Goal: Use online tool/utility: Utilize a website feature to perform a specific function

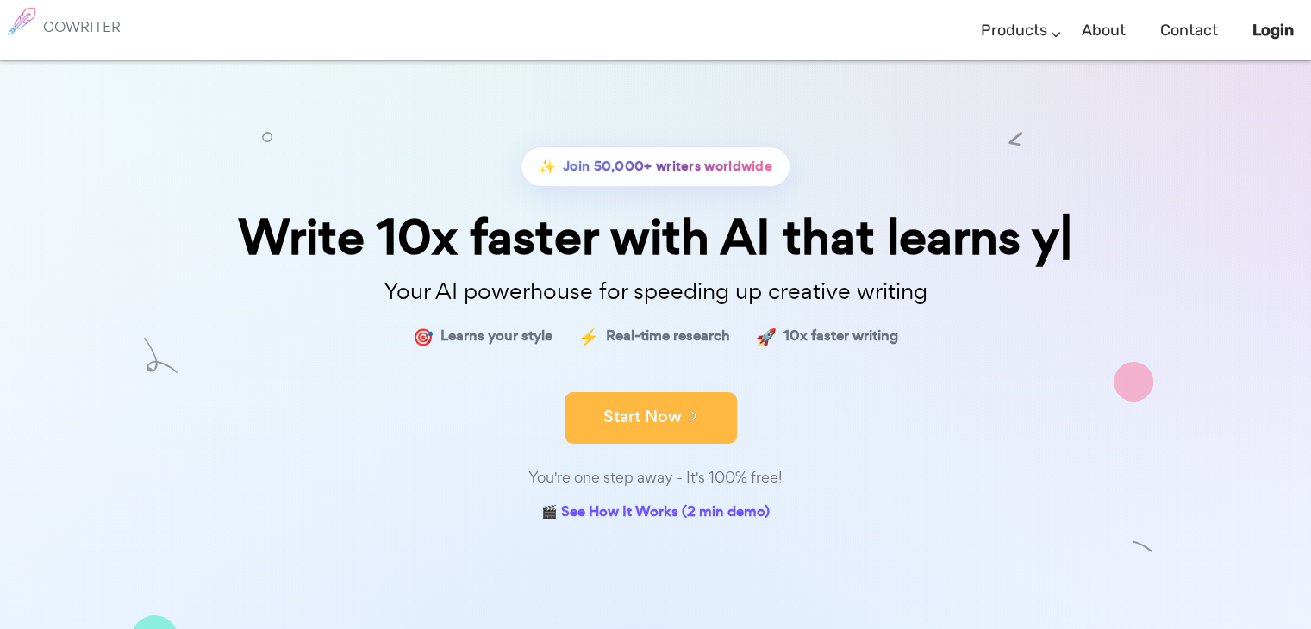
click at [696, 415] on icon at bounding box center [690, 415] width 16 height 19
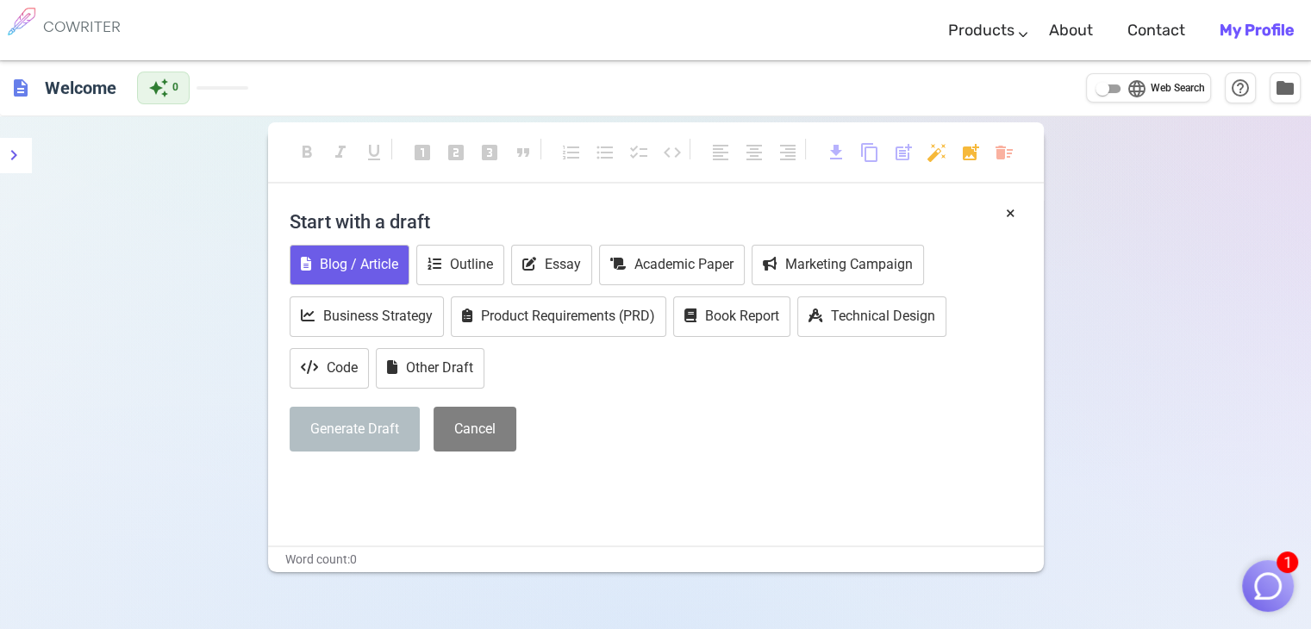
click at [334, 270] on button "Blog / Article" at bounding box center [350, 265] width 120 height 41
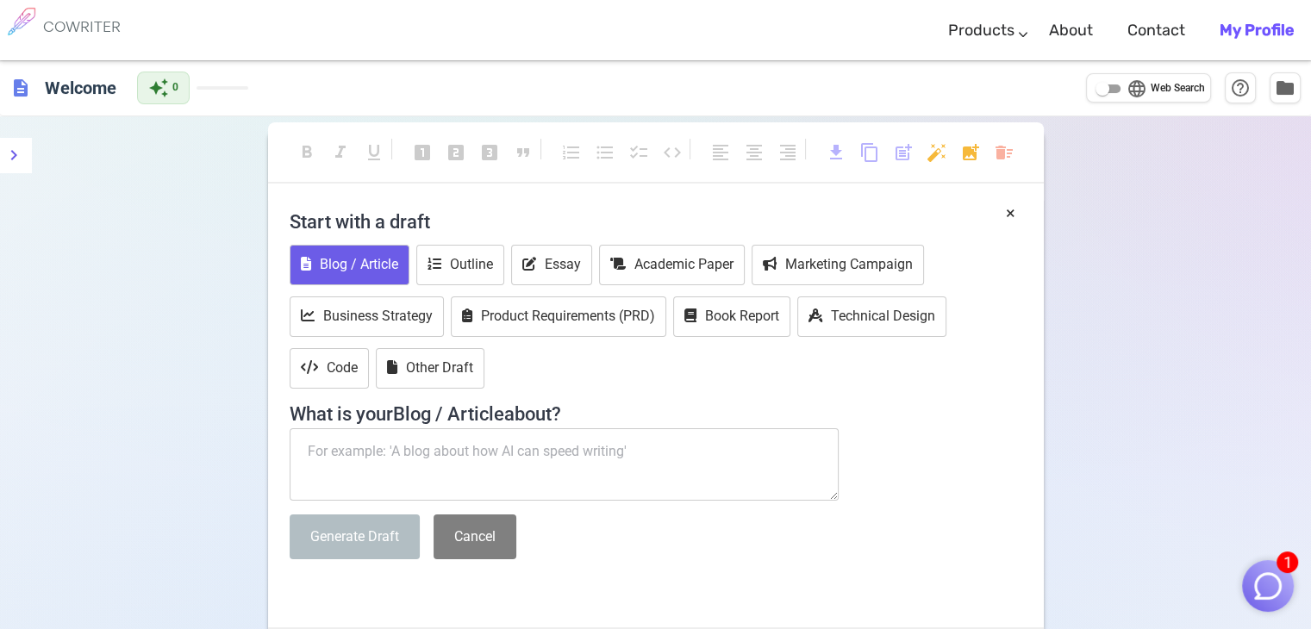
click at [459, 446] on textarea at bounding box center [565, 464] width 550 height 72
click at [369, 451] on textarea at bounding box center [565, 464] width 550 height 72
click at [575, 447] on textarea at bounding box center [565, 464] width 550 height 72
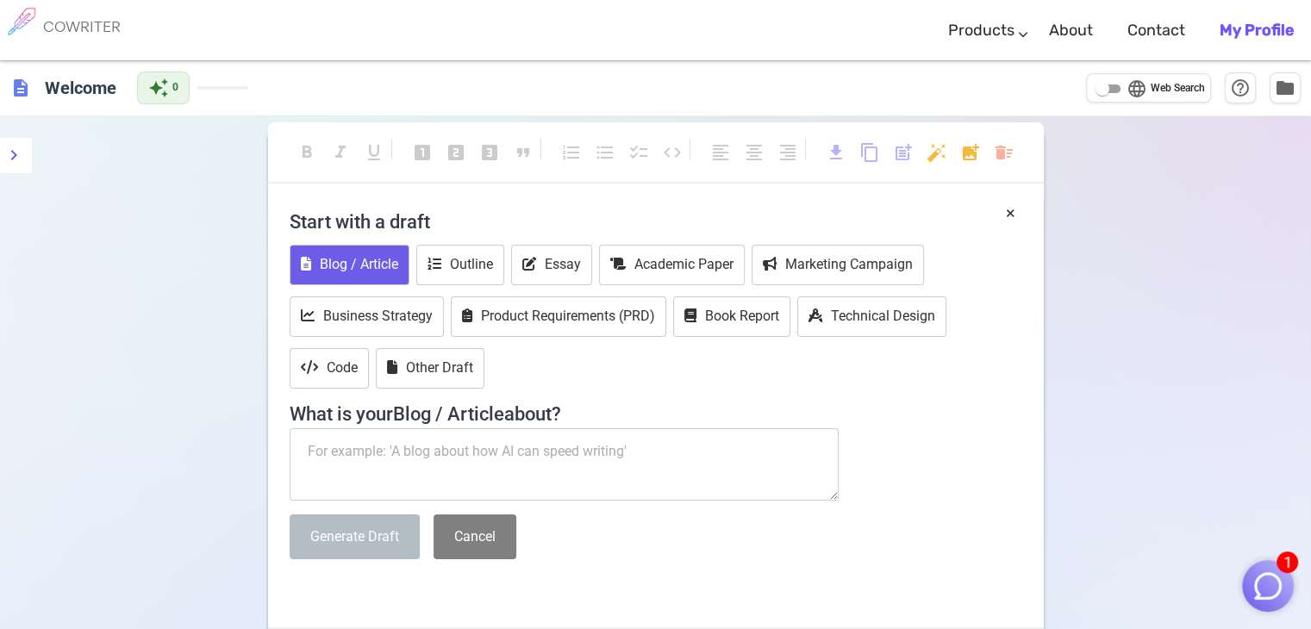
click at [575, 447] on textarea at bounding box center [565, 464] width 550 height 72
type textarea "]"
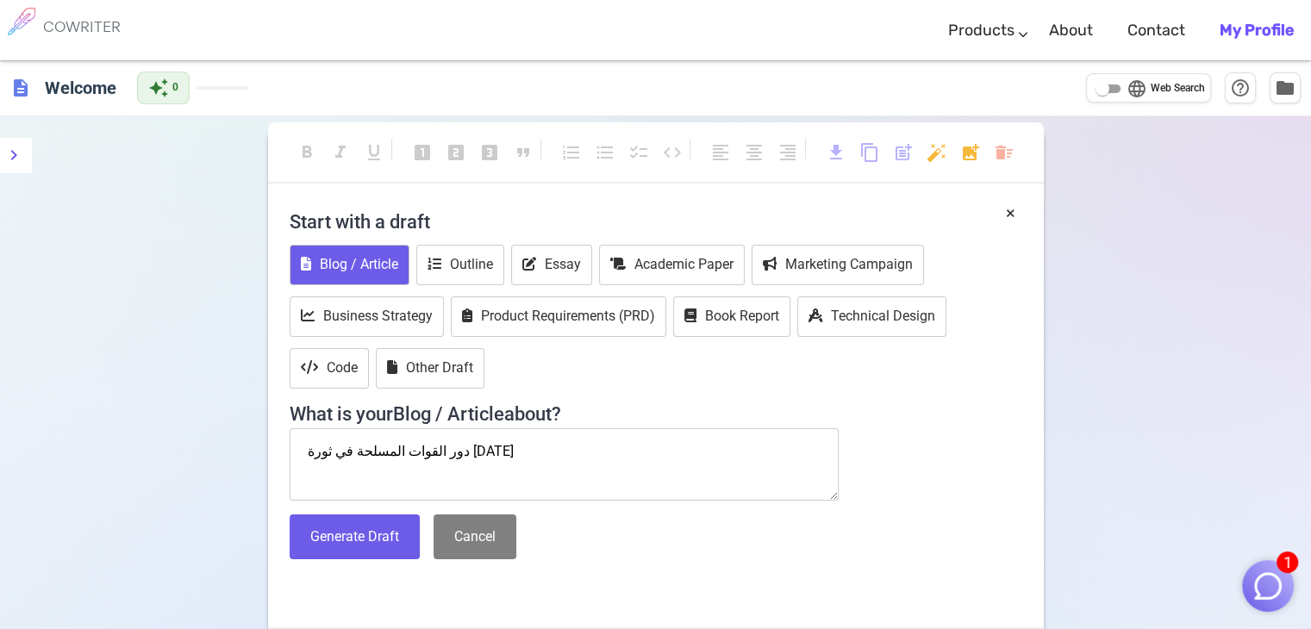
type textarea "دور القوات المسلحة في ثورة [DATE]"
drag, startPoint x: 524, startPoint y: 452, endPoint x: 415, endPoint y: 454, distance: 108.6
click at [415, 454] on textarea "دور القوات المسلحة في ثورة [DATE]" at bounding box center [565, 464] width 550 height 72
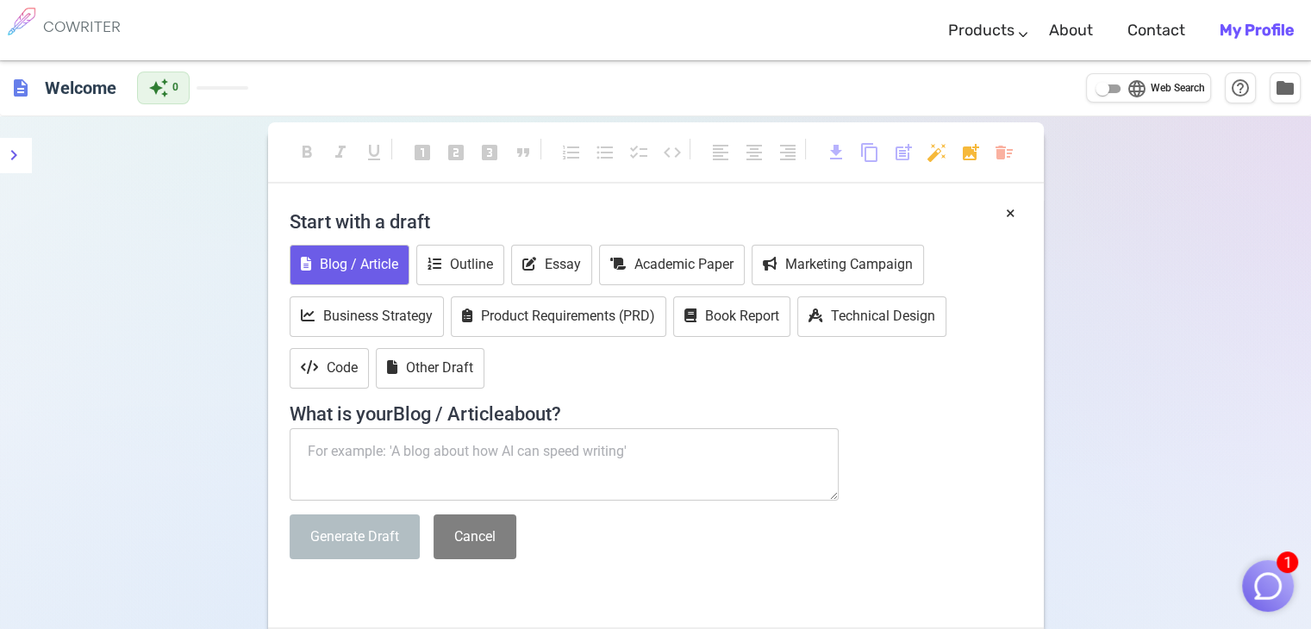
paste textarea "ور القوات المسلحة في ثورة [DATE] في [GEOGRAPHIC_DATA] مقدمة الخلفية التاريخية ل…"
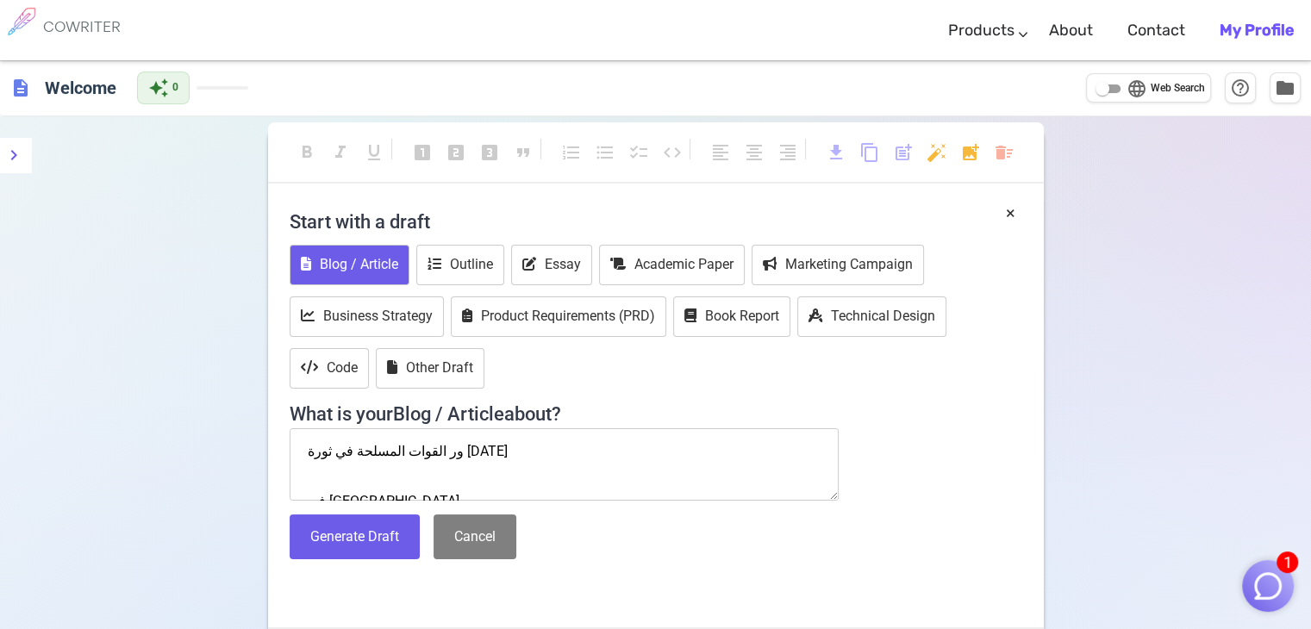
click at [472, 453] on textarea "ور القوات المسلحة في ثورة [DATE] في [GEOGRAPHIC_DATA] مقدمة الخلفية التاريخية ل…" at bounding box center [565, 464] width 550 height 72
click at [307, 451] on textarea "ور القوات المسلحة في ثورة [DATE] في [GEOGRAPHIC_DATA] مقدمة الخلفية التاريخية ل…" at bounding box center [565, 464] width 550 height 72
click at [341, 459] on textarea "دور القوات المسلحة في ثورة [DATE] في [GEOGRAPHIC_DATA] مقدمة الخلفية التاريخية …" at bounding box center [565, 464] width 550 height 72
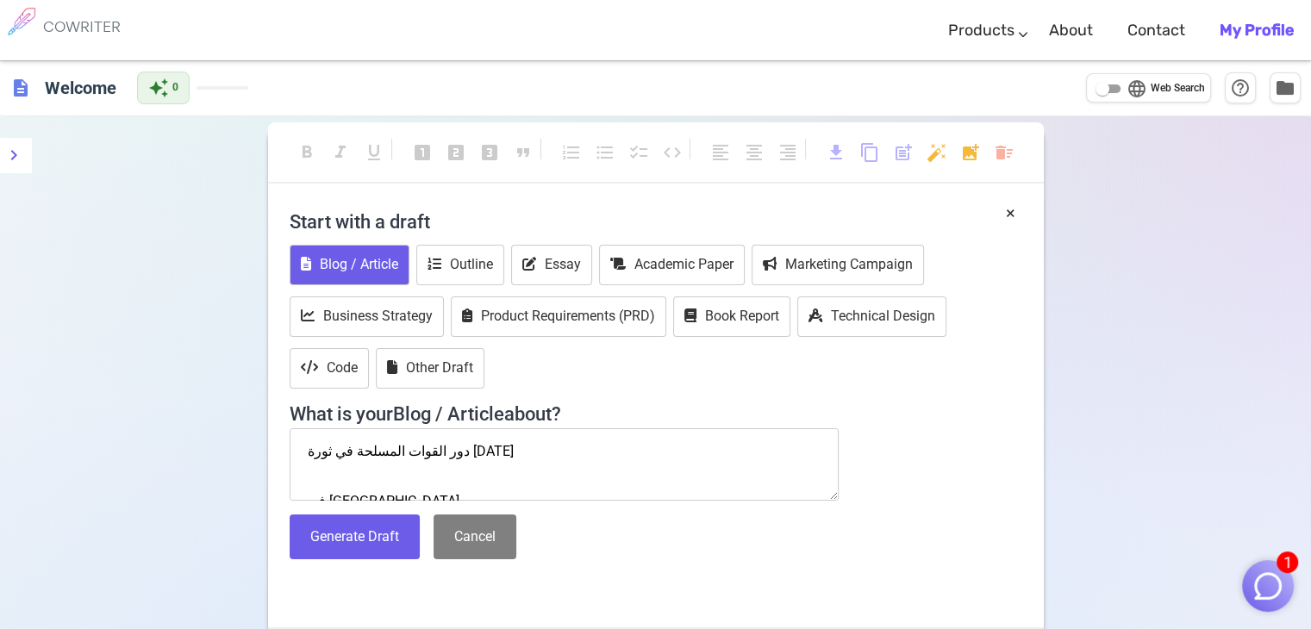
click at [343, 473] on textarea "دور القوات المسلحة في ثورة [DATE] في [GEOGRAPHIC_DATA] مقدمة الخلفية التاريخية …" at bounding box center [565, 464] width 550 height 72
drag, startPoint x: 352, startPoint y: 476, endPoint x: 307, endPoint y: 476, distance: 44.8
click at [307, 476] on textarea "دور القوات المسلحة في ثورة [DATE] في [GEOGRAPHIC_DATA] مقدمة الخلفية التاريخية …" at bounding box center [565, 464] width 550 height 72
click at [334, 484] on textarea "دور القوات المسلحة في ثورة [DATE] مقدمة الخلفية التاريخية لثورة [DATE] الأسباب …" at bounding box center [565, 464] width 550 height 72
click at [321, 482] on textarea "دور القوات المسلحة في ثورة [DATE] مقدمة الخلفية التاريخية لثورة [DATE] الأسباب …" at bounding box center [565, 464] width 550 height 72
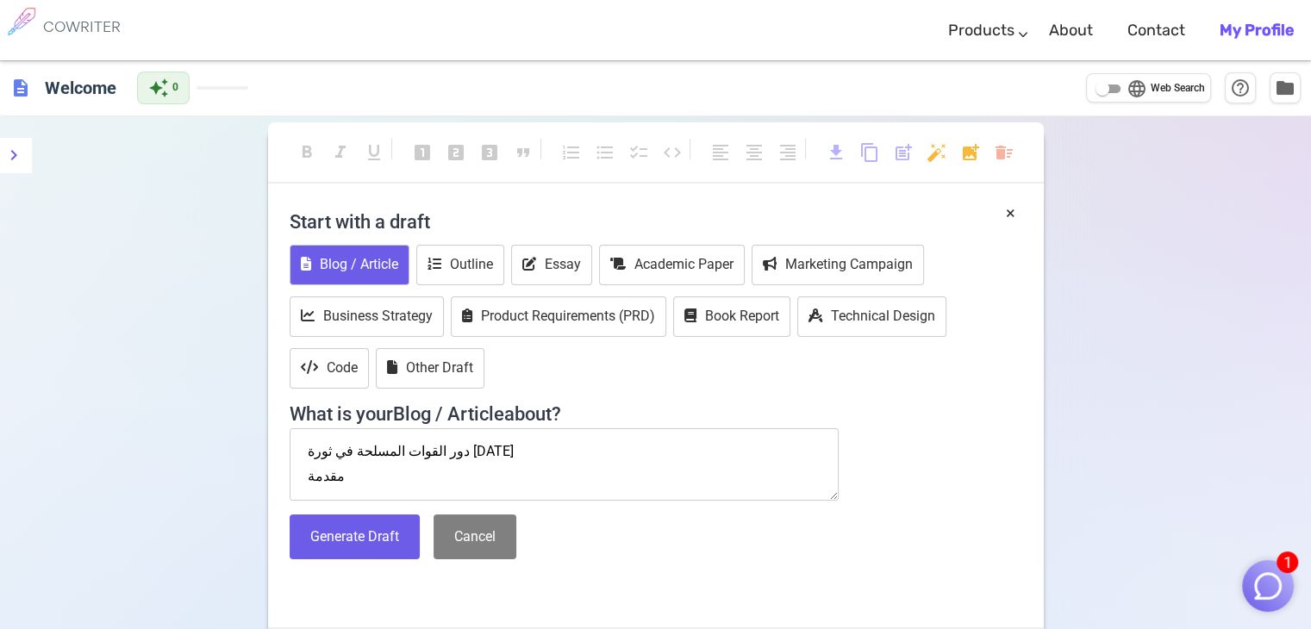
click at [330, 486] on textarea "دور القوات المسلحة في ثورة [DATE] مقدمة الخلفية التاريخية لثورة [DATE] الأسباب …" at bounding box center [565, 464] width 550 height 72
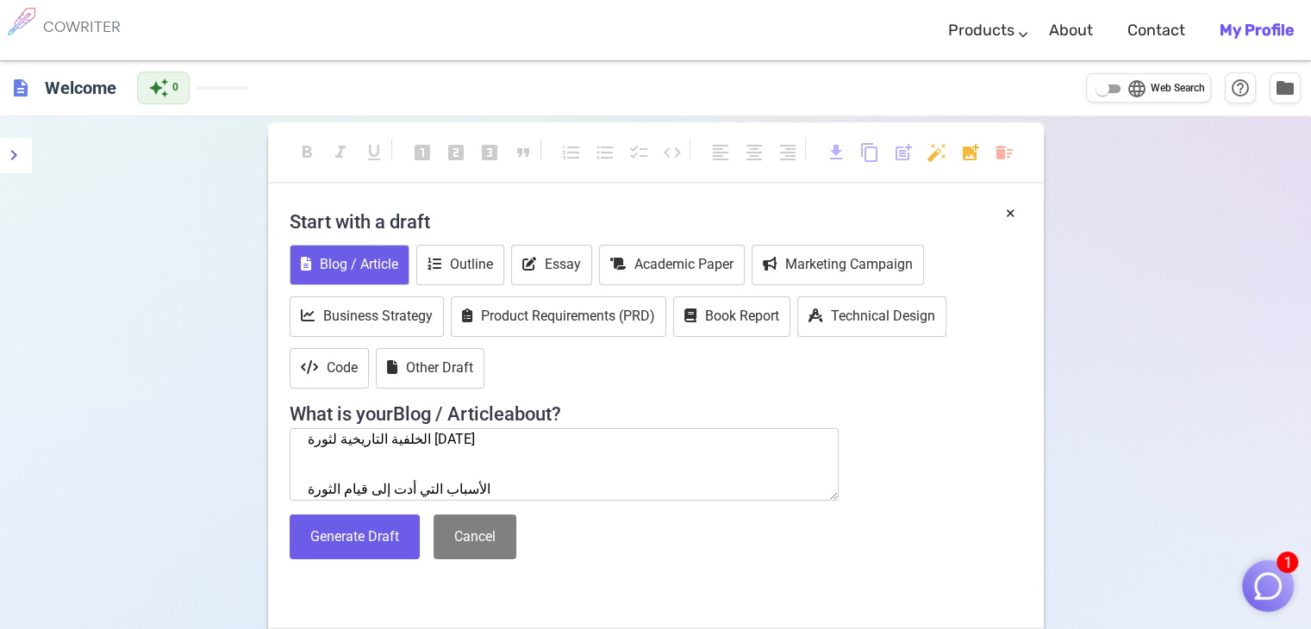
click at [452, 439] on textarea "دور القوات المسلحة في ثورة [DATE] مقدمة الخلفية التاريخية لثورة [DATE] الأسباب …" at bounding box center [565, 464] width 550 height 72
click at [303, 442] on textarea "دور القوات المسلحة في ثورة [DATE] مقدمة الخلفية التاريخية لثورة [DATE] الأسباب …" at bounding box center [565, 464] width 550 height 72
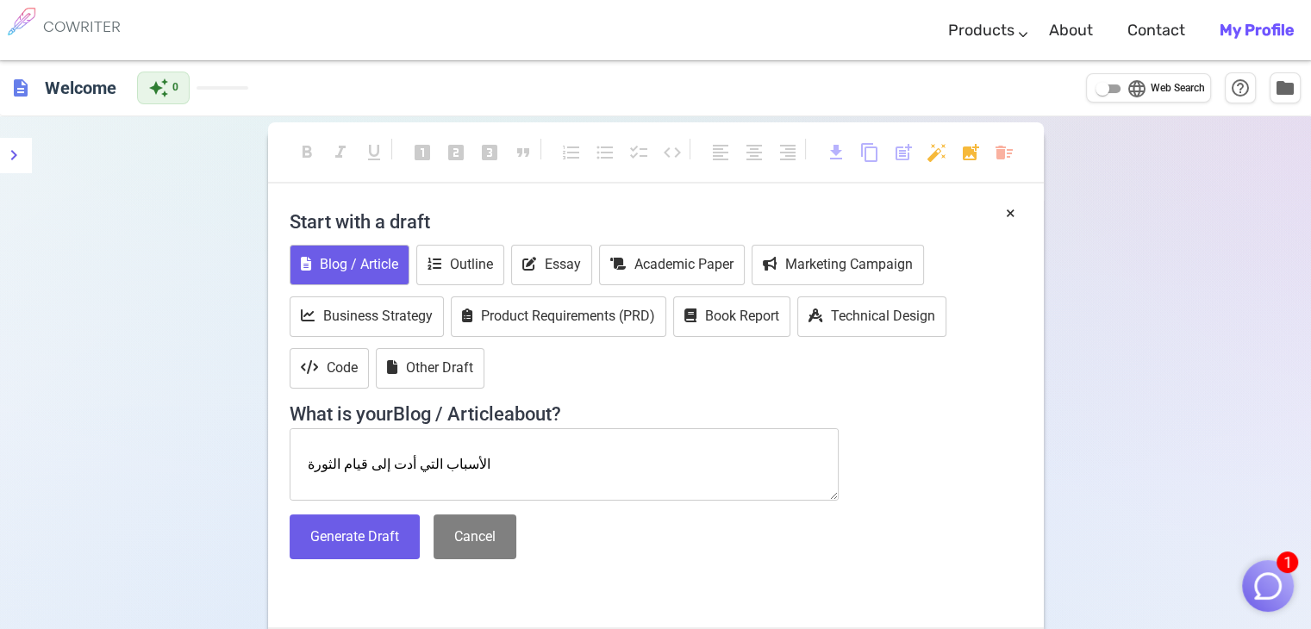
click at [328, 446] on textarea "دور القوات المسلحة في ثورة [DATE] مقدمة الخلفية التاريخية لثورة [DATE] الأسباب …" at bounding box center [565, 464] width 550 height 72
click at [337, 481] on textarea "دور القوات المسلحة في ثورة [DATE] مقدمة الخلفية التاريخية لثورة [DATE] الأسباب …" at bounding box center [565, 464] width 550 height 72
click at [351, 438] on textarea "دور القوات المسلحة في ثورة [DATE] مقدمة الخلفية التاريخية لثورة [DATE] الأسباب …" at bounding box center [565, 464] width 550 height 72
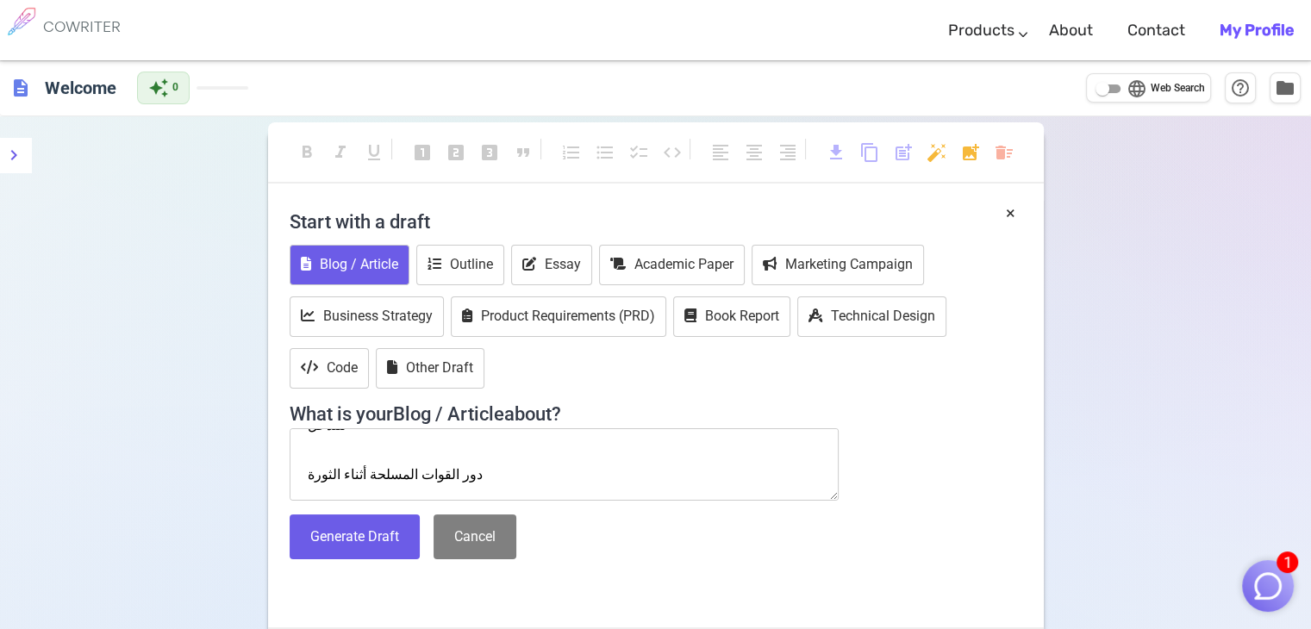
scroll to position [114, 0]
click at [338, 478] on textarea "دور القوات المسلحة في ثورة [DATE] مقدمة الخلفية التاريخية لثورة [DATE] الأسباب …" at bounding box center [565, 464] width 550 height 72
drag, startPoint x: 348, startPoint y: 479, endPoint x: 305, endPoint y: 481, distance: 43.1
click at [305, 481] on textarea "دور القوات المسلحة في ثورة [DATE] مقدمة الخلفية التاريخية لثورة [DATE] الأسباب …" at bounding box center [565, 464] width 550 height 72
click at [335, 474] on textarea "دور القوات المسلحة في ثورة [DATE] مقدمة الخلفية التاريخية لثورة [DATE] الأسباب …" at bounding box center [565, 464] width 550 height 72
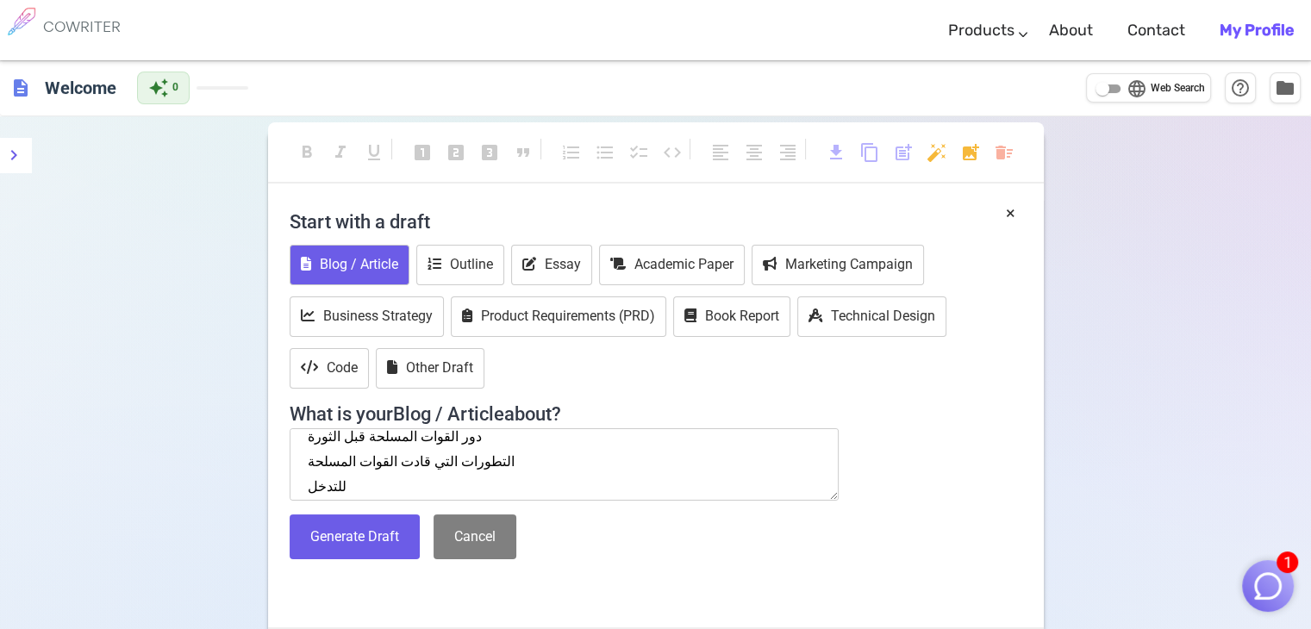
scroll to position [200, 0]
click at [335, 474] on textarea "دور القوات المسلحة في ثورة [DATE] مقدمة الخلفية التاريخية لثورة [DATE] الأسباب …" at bounding box center [565, 464] width 550 height 72
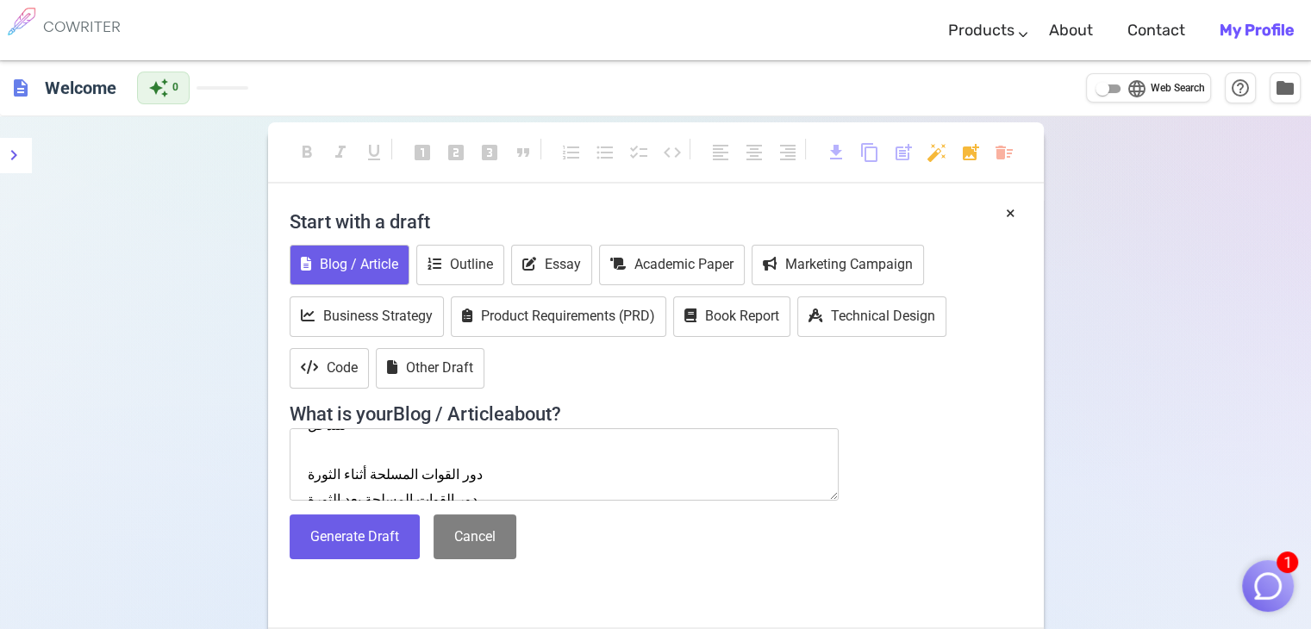
click at [334, 453] on textarea "دور القوات المسلحة في ثورة [DATE] مقدمة الخلفية التاريخية لثورة [DATE] الأسباب …" at bounding box center [565, 464] width 550 height 72
drag, startPoint x: 340, startPoint y: 449, endPoint x: 303, endPoint y: 449, distance: 37.9
click at [303, 449] on textarea "دور القوات المسلحة في ثورة [DATE] مقدمة الخلفية التاريخية لثورة [DATE] الأسباب …" at bounding box center [565, 464] width 550 height 72
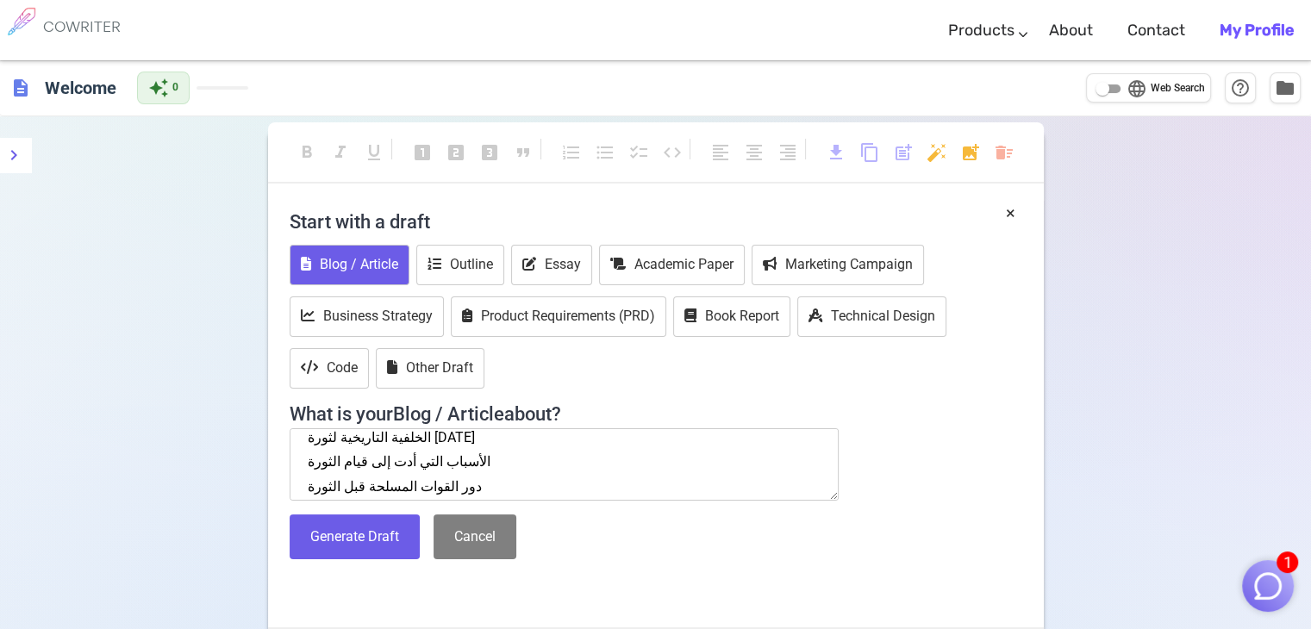
click at [465, 485] on textarea "دور القوات المسلحة في ثورة [DATE] مقدمة الخلفية التاريخية لثورة [DATE] الأسباب …" at bounding box center [565, 464] width 550 height 72
paste textarea "للتدخل"
click at [334, 484] on textarea "دور القوات المسلحة في ثورة [DATE] مقدمة الخلفية التاريخية لثورة [DATE] الأسباب …" at bounding box center [565, 464] width 550 height 72
drag, startPoint x: 358, startPoint y: 450, endPoint x: 306, endPoint y: 455, distance: 52.0
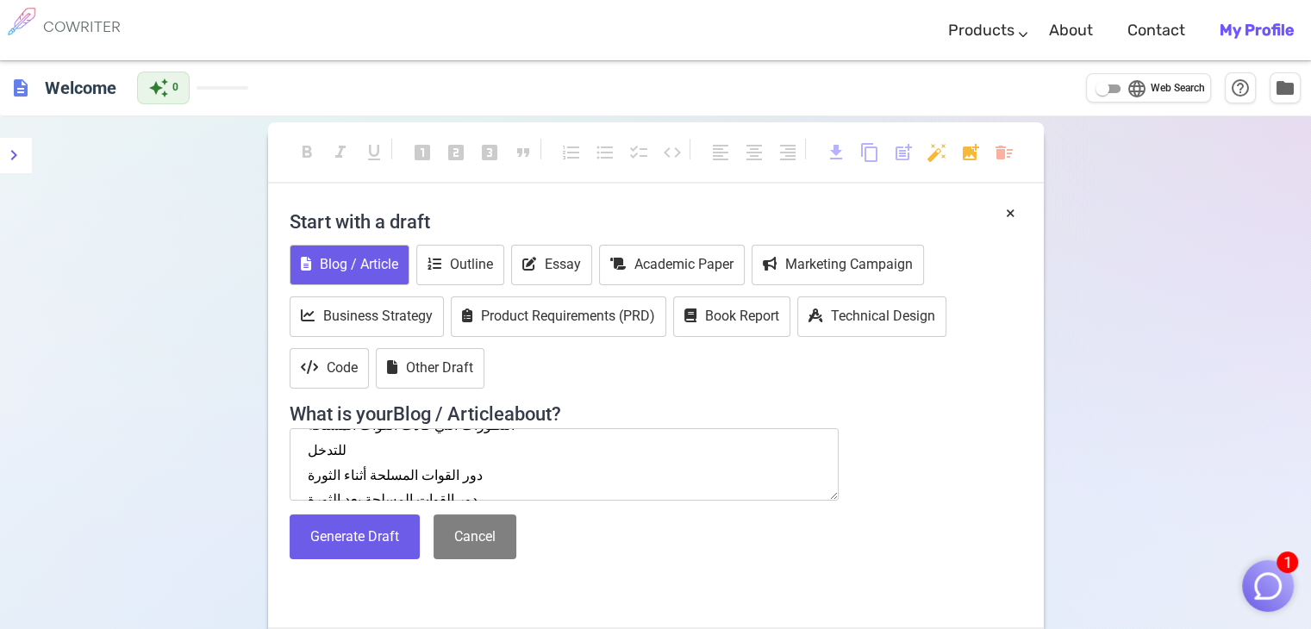
click at [306, 455] on textarea "دور القوات المسلحة في ثورة [DATE] مقدمة الخلفية التاريخية لثورة [DATE] الأسباب …" at bounding box center [565, 464] width 550 height 72
click at [305, 448] on textarea "دور القوات المسلحة في ثورة [DATE] مقدمة الخلفية التاريخية لثورة [DATE] الأسباب …" at bounding box center [565, 464] width 550 height 72
drag, startPoint x: 355, startPoint y: 477, endPoint x: 304, endPoint y: 477, distance: 50.9
click at [304, 477] on textarea "دور القوات المسلحة في ثورة [DATE] مقدمة الخلفية التاريخية لثورة [DATE] الأسباب …" at bounding box center [565, 464] width 550 height 72
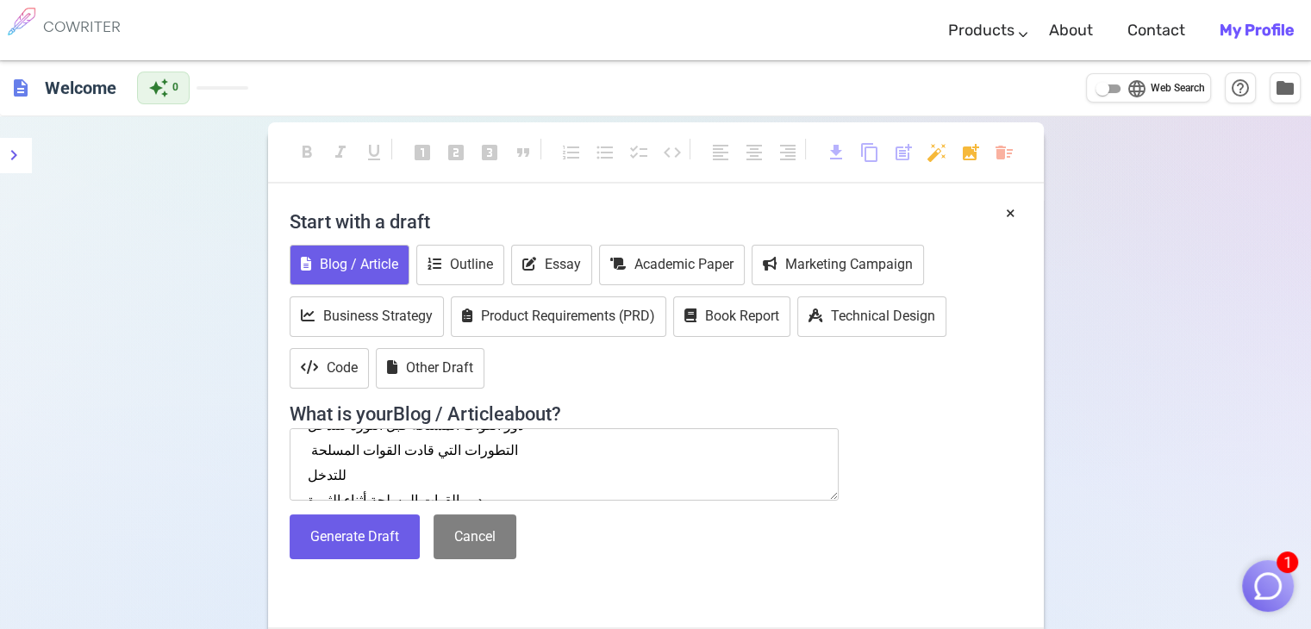
click at [304, 446] on textarea "دور القوات المسلحة في ثورة [DATE] مقدمة الخلفية التاريخية لثورة [DATE] الأسباب …" at bounding box center [565, 464] width 550 height 72
paste textarea "للتدخل"
click at [484, 446] on textarea "دور القوات المسلحة في ثورة [DATE] مقدمة الخلفية التاريخية لثورة [DATE] الأسباب …" at bounding box center [565, 464] width 550 height 72
paste textarea "للتدخل"
drag, startPoint x: 348, startPoint y: 475, endPoint x: 307, endPoint y: 478, distance: 41.5
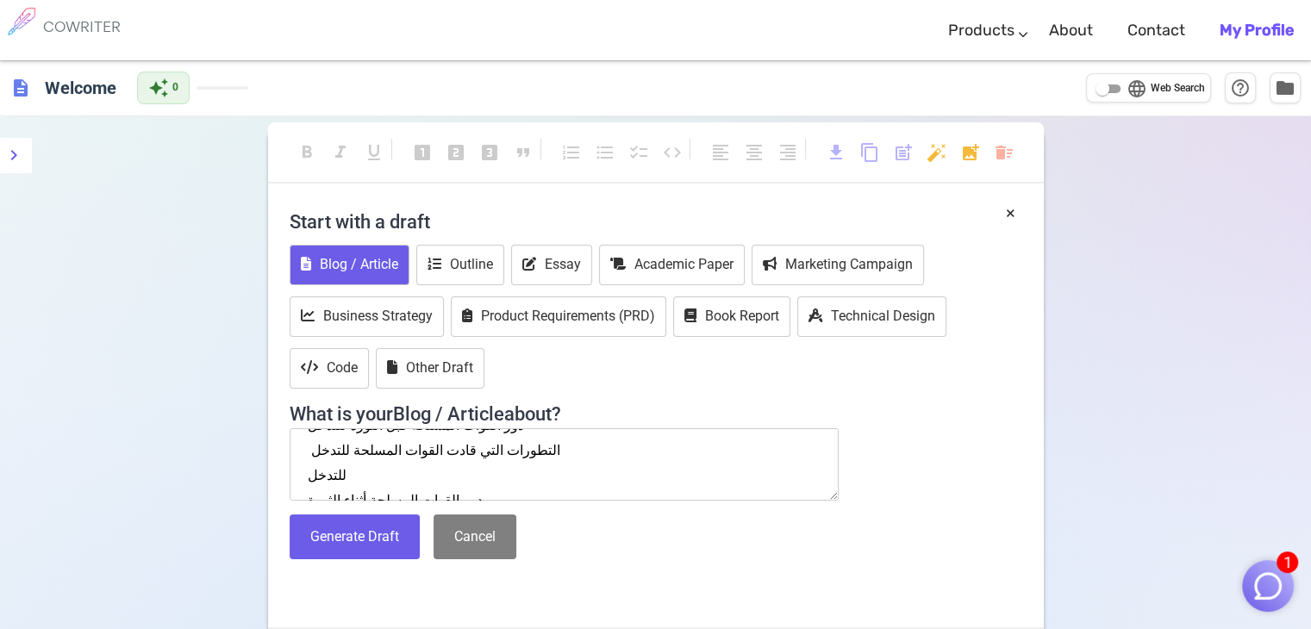
click at [307, 478] on textarea "دور القوات المسلحة في ثورة [DATE] مقدمة الخلفية التاريخية لثورة [DATE] الأسباب …" at bounding box center [565, 464] width 550 height 72
click at [355, 442] on textarea "دور القوات المسلحة في ثورة [DATE] مقدمة الخلفية التاريخية لثورة [DATE] الأسباب …" at bounding box center [565, 464] width 550 height 72
click at [307, 451] on textarea "دور القوات المسلحة في ثورة [DATE] مقدمة الخلفية التاريخية لثورة [DATE] الأسباب …" at bounding box center [565, 464] width 550 height 72
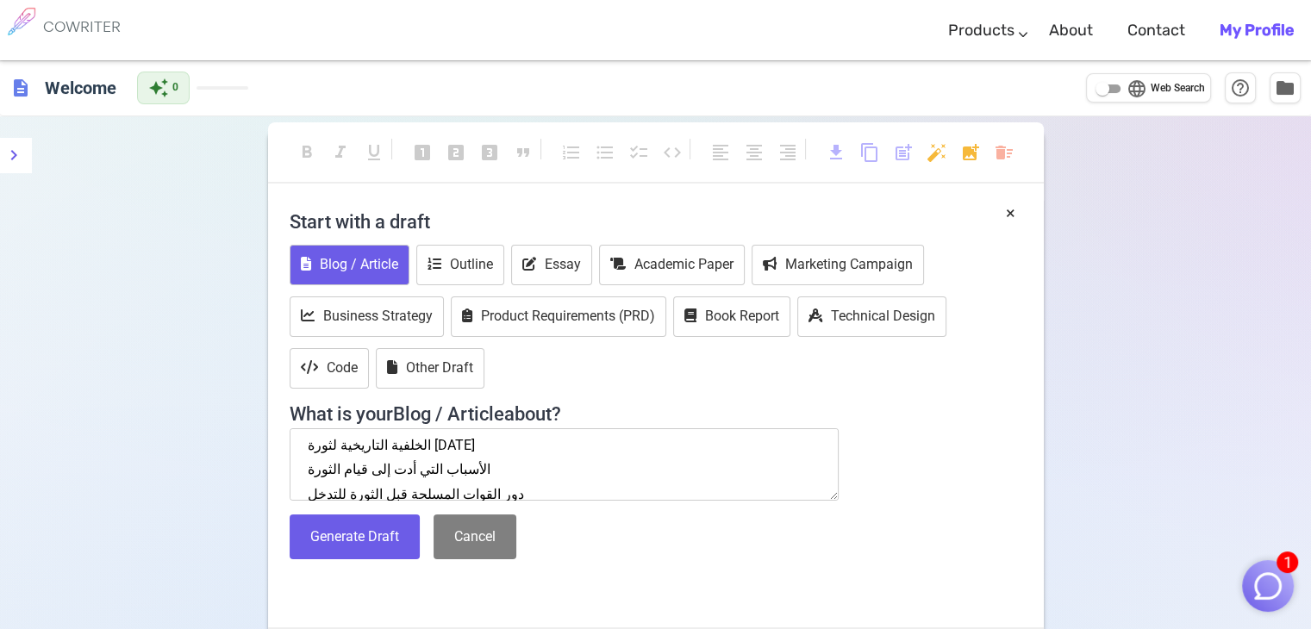
scroll to position [86, 0]
drag, startPoint x: 334, startPoint y: 460, endPoint x: 304, endPoint y: 463, distance: 30.3
click at [304, 463] on textarea "2013دور القوات المسلحة في ثورة [DATE] مقدمة الخلفية التاريخية لثورة [DATE] الأس…" at bounding box center [565, 464] width 550 height 72
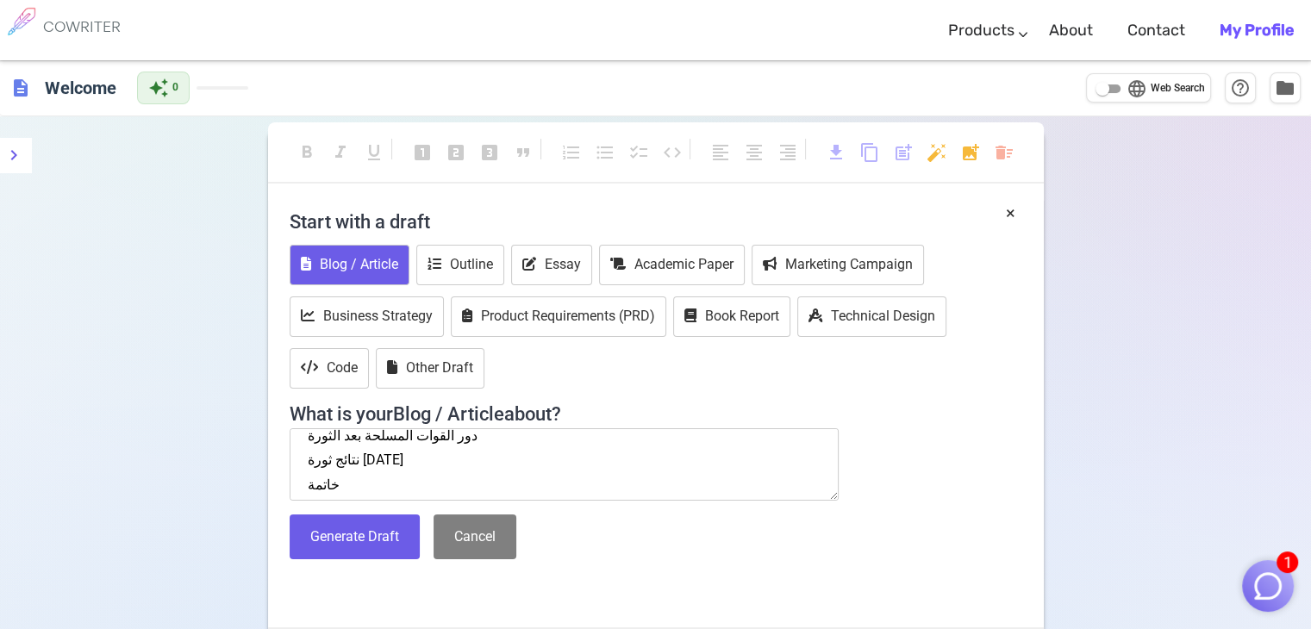
scroll to position [198, 0]
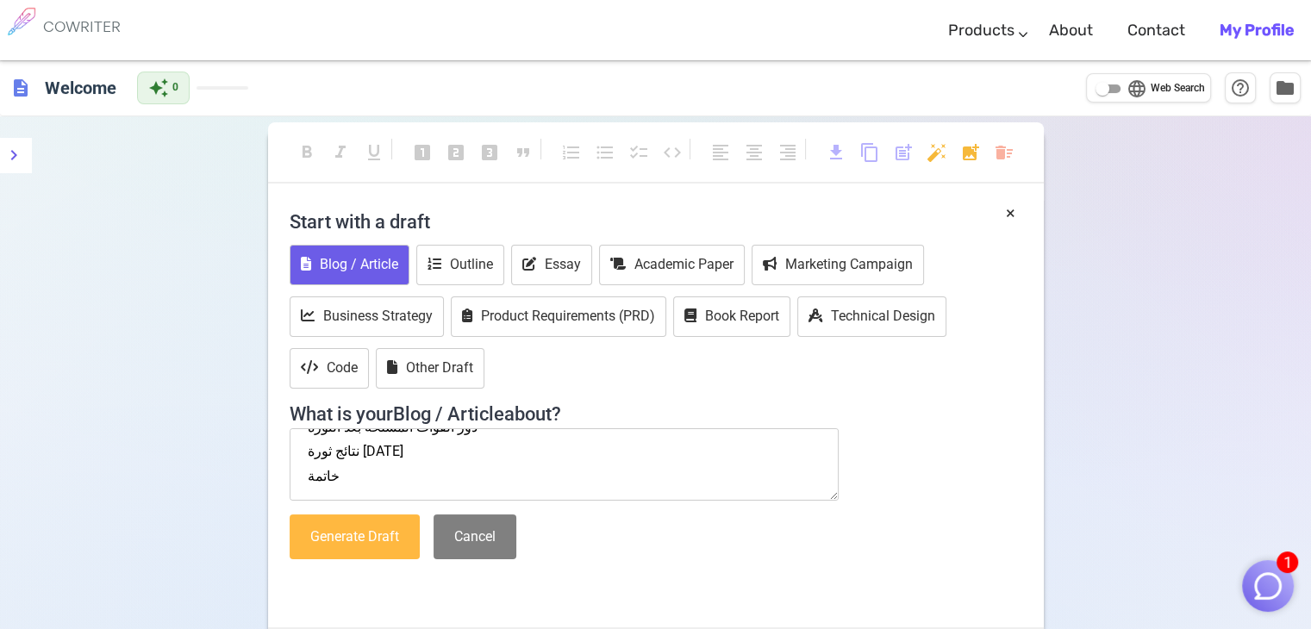
type textarea "2013دور القوات المسلحة في ثورة [DATE] مقدمة الخلفية التاريخية لثورة [DATE] الأس…"
click at [379, 534] on button "Generate Draft" at bounding box center [355, 538] width 130 height 46
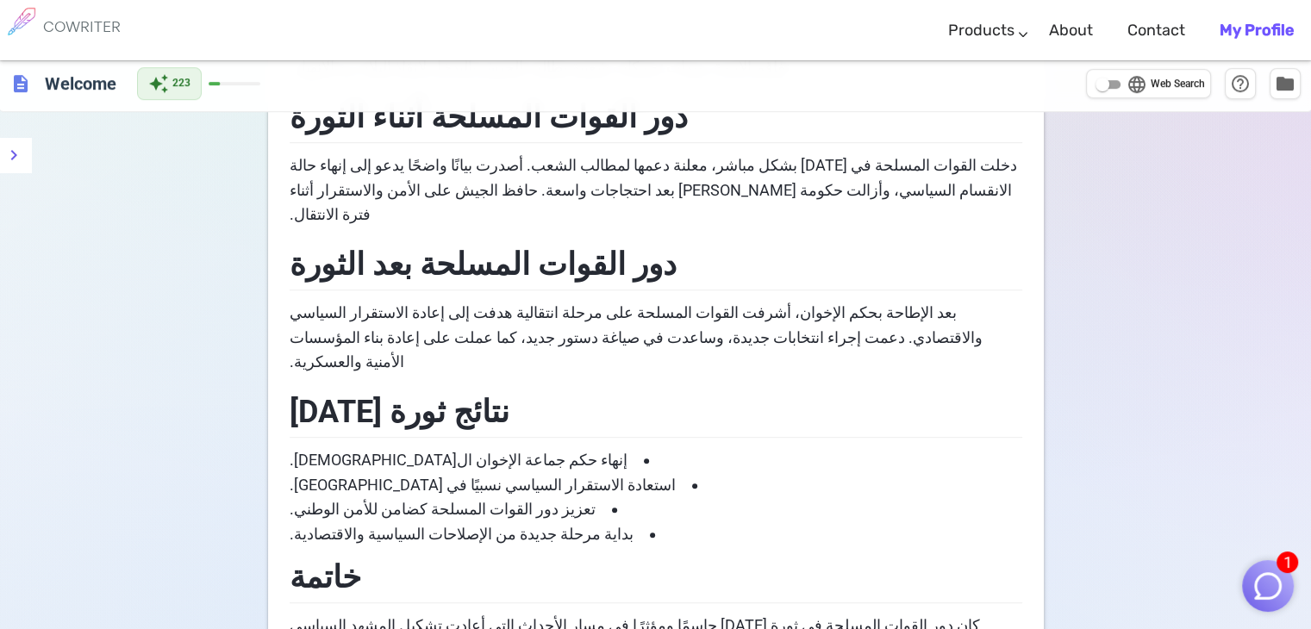
scroll to position [1048, 0]
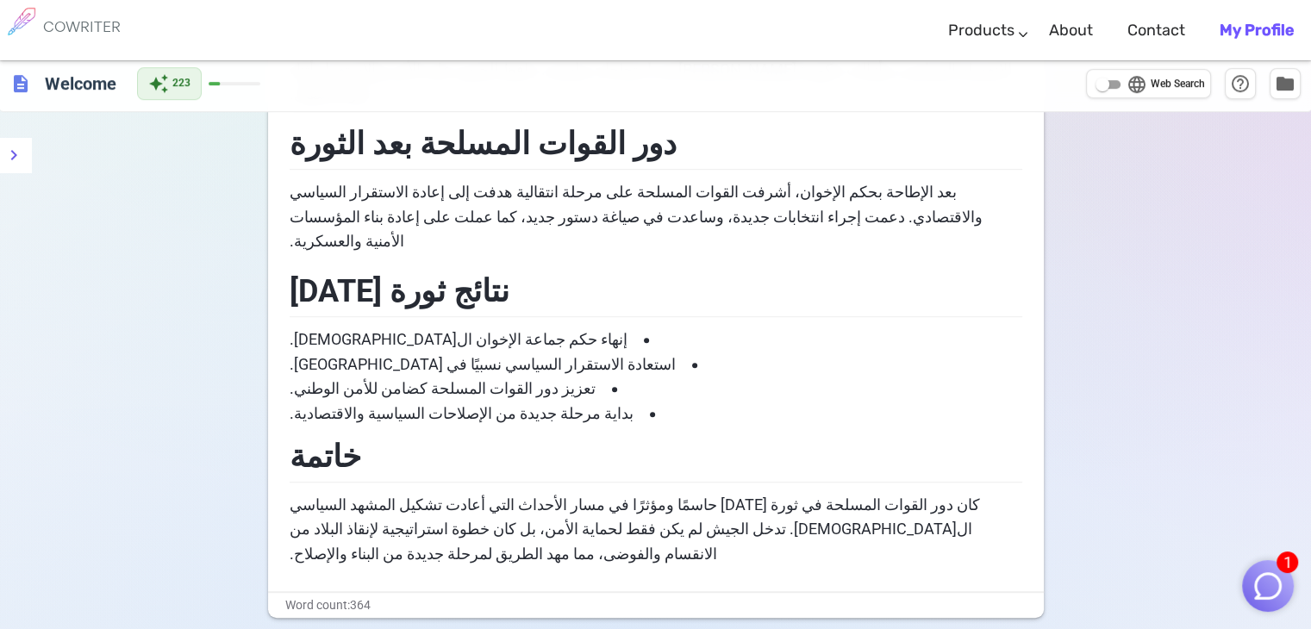
drag, startPoint x: 284, startPoint y: 430, endPoint x: 390, endPoint y: 337, distance: 141.7
click at [347, 496] on span "كان دور القوات المسلحة في ثورة [DATE] حاسمًا ومؤثرًا في مسار الأحداث التي أعادت…" at bounding box center [633, 530] width 694 height 68
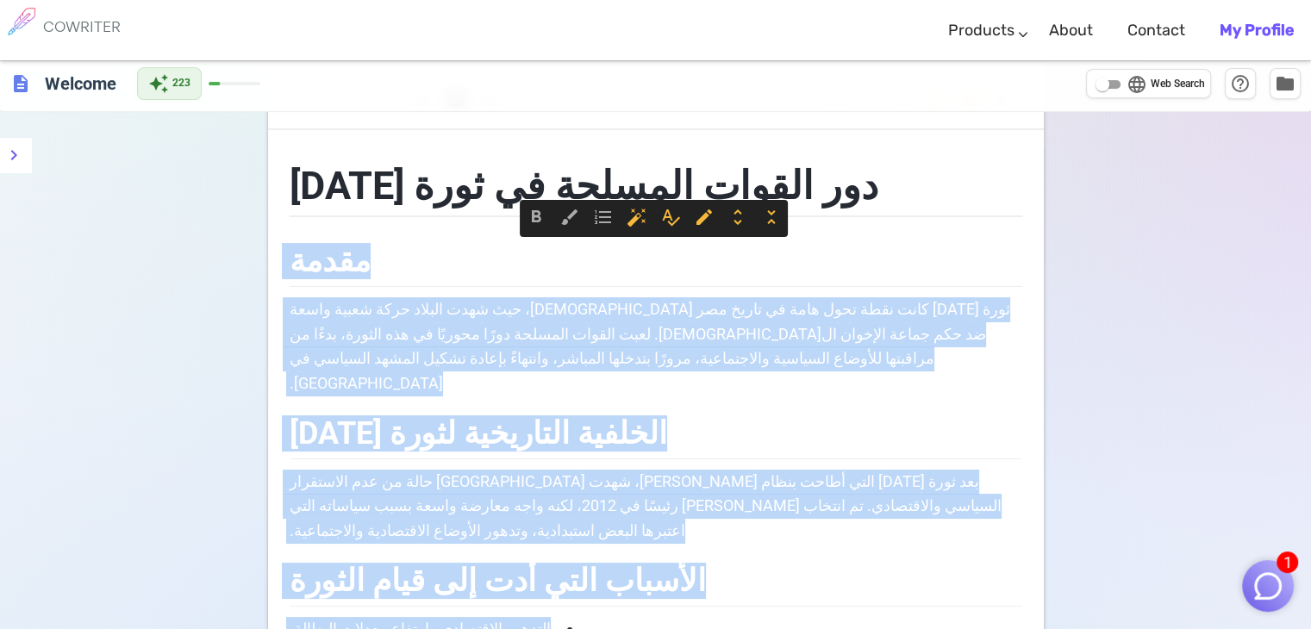
scroll to position [14, 0]
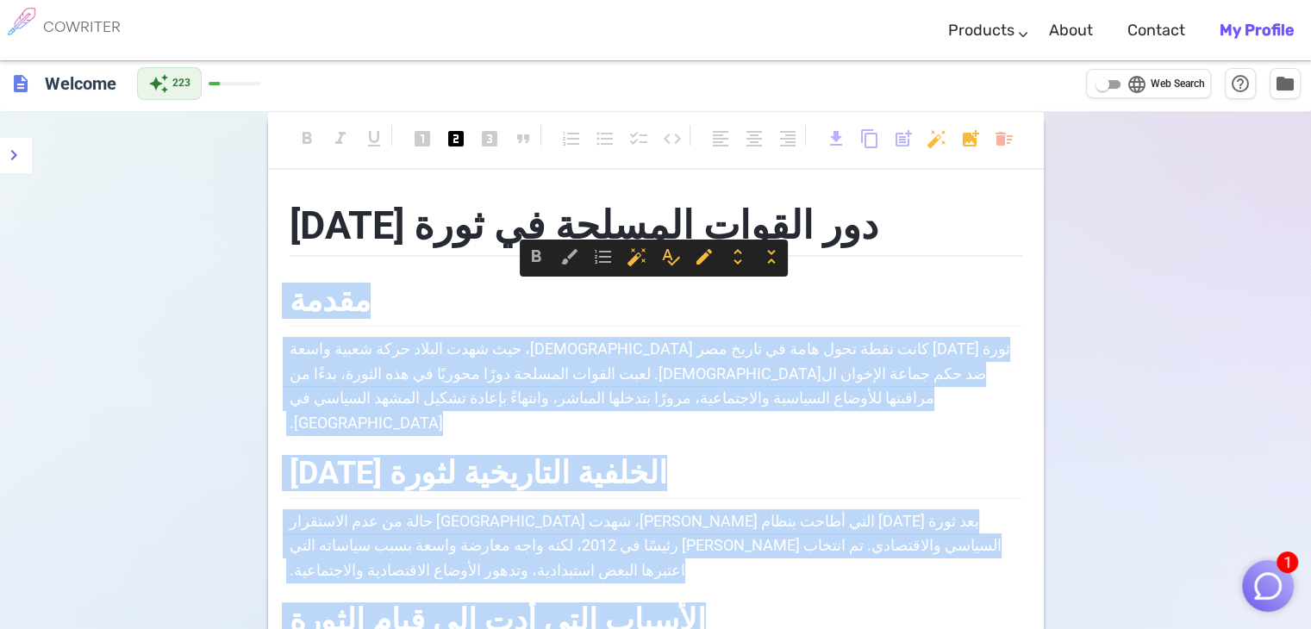
drag, startPoint x: 290, startPoint y: 429, endPoint x: 423, endPoint y: 277, distance: 202.8
copy div "lorem ipsu 25 dolor 6377 sita cons adip elit se doeiu tem incidi، utl etdo magn…"
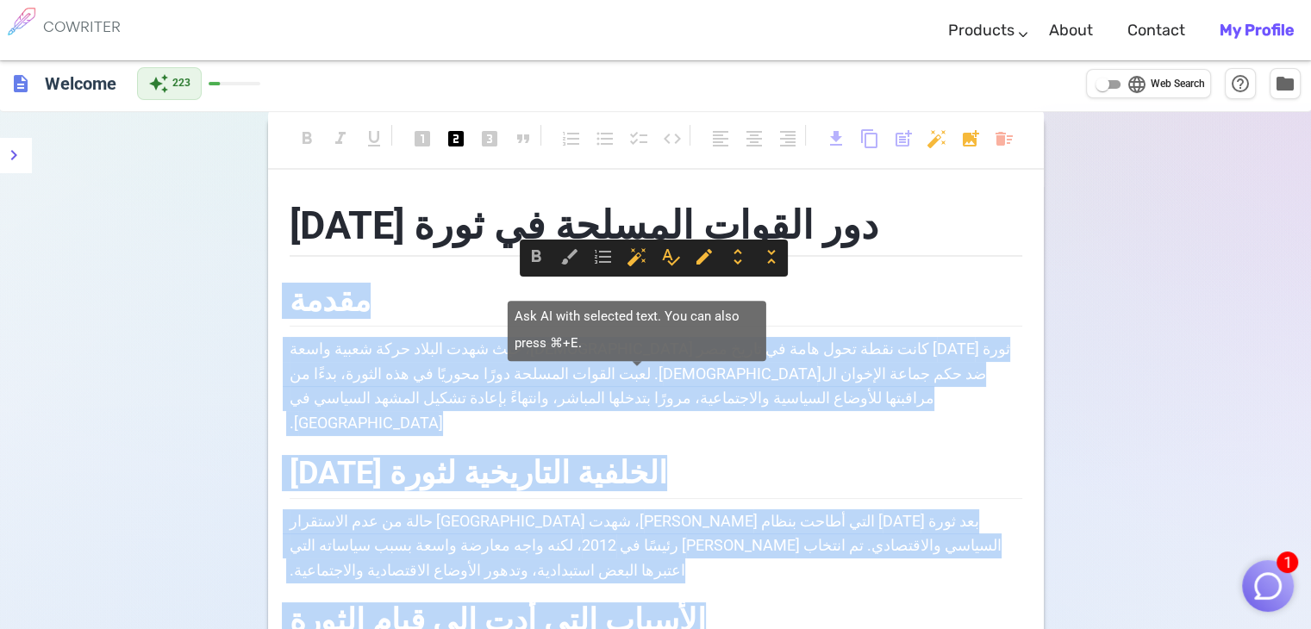
click at [631, 259] on span "auto_fix_high" at bounding box center [637, 257] width 21 height 21
